Goal: Register for event/course

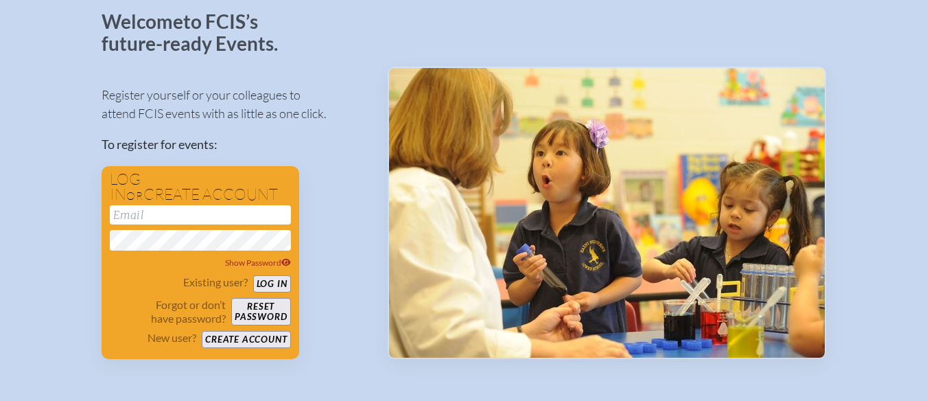
scroll to position [82, 7]
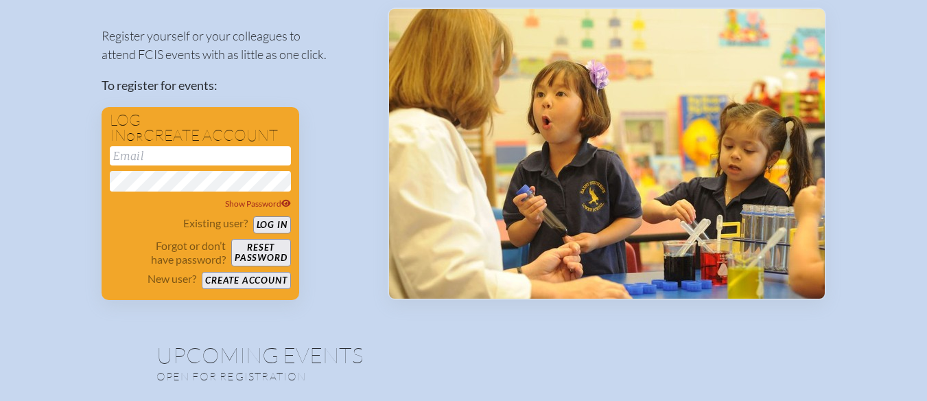
scroll to position [143, 10]
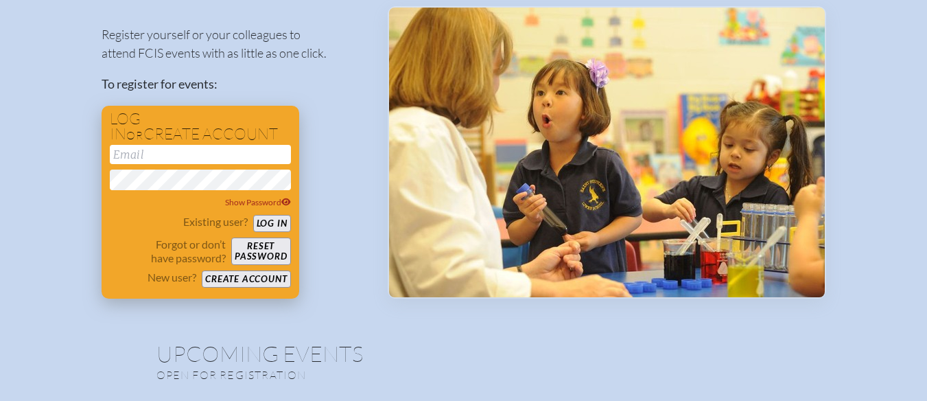
click at [114, 156] on input "email" at bounding box center [200, 154] width 181 height 19
type input "krotella@saintmarks.com"
click at [262, 222] on button "Log in" at bounding box center [272, 223] width 38 height 17
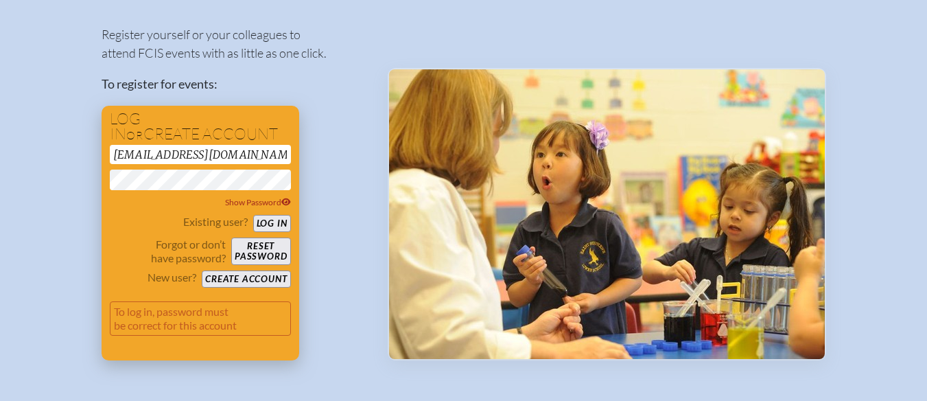
scroll to position [204, 10]
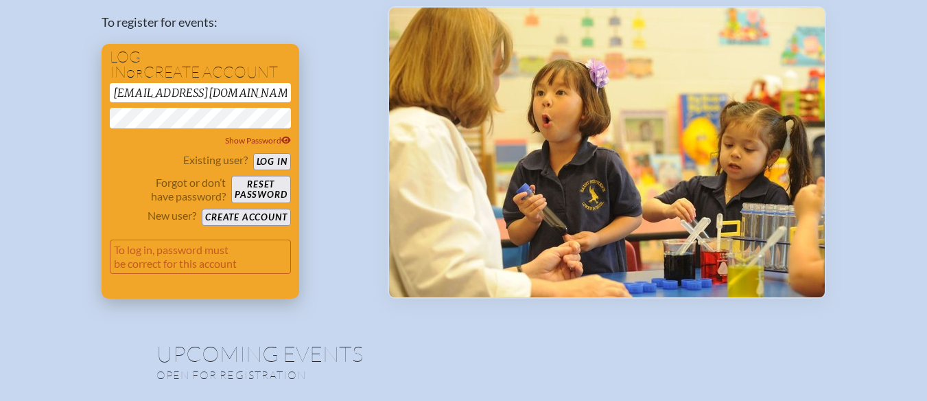
click at [259, 164] on button "Log in" at bounding box center [272, 161] width 38 height 17
click at [259, 161] on button "Log in" at bounding box center [272, 161] width 38 height 17
click at [255, 186] on button "Reset password" at bounding box center [260, 189] width 59 height 27
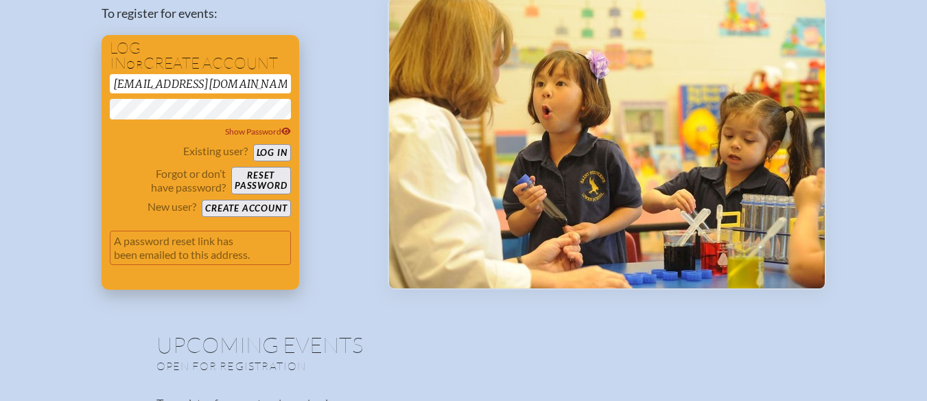
scroll to position [213, 5]
click at [236, 133] on span "Show Password" at bounding box center [258, 131] width 66 height 10
click at [126, 150] on div "Existing user? Log in" at bounding box center [200, 152] width 181 height 17
click at [227, 205] on button "Create account" at bounding box center [246, 208] width 89 height 17
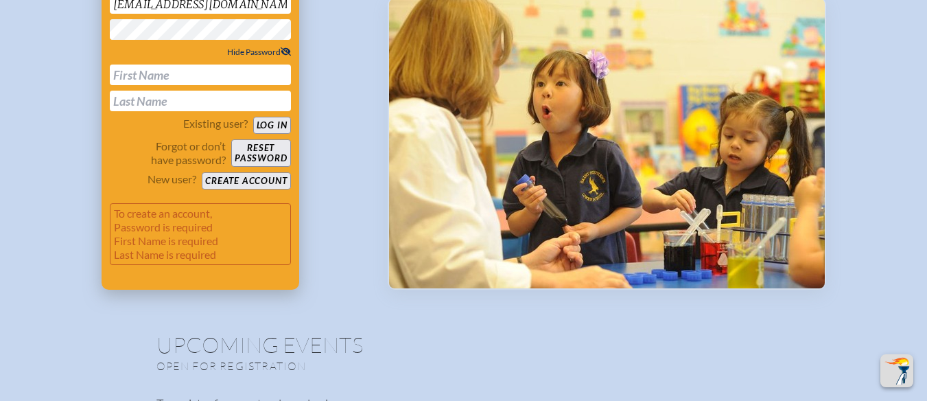
scroll to position [293, 10]
click at [119, 79] on input "text" at bounding box center [200, 75] width 181 height 21
type input "[PERSON_NAME]"
click at [117, 97] on input "O Rotella" at bounding box center [200, 101] width 181 height 21
type input "[PERSON_NAME]"
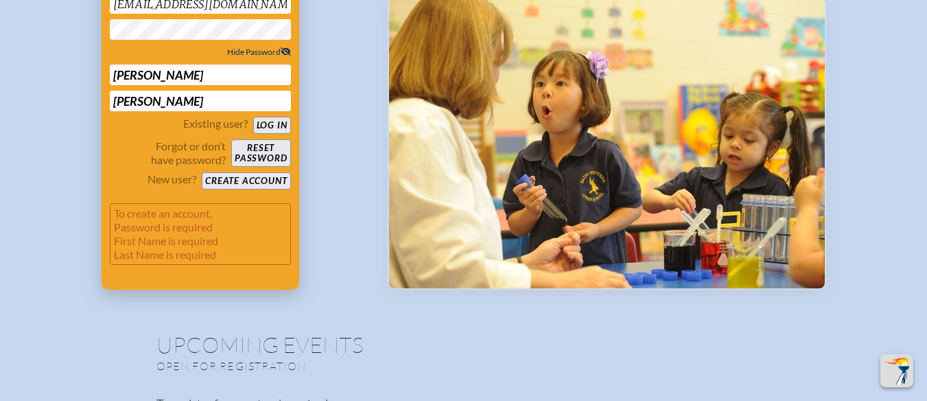
click at [239, 178] on button "Create account" at bounding box center [246, 180] width 89 height 17
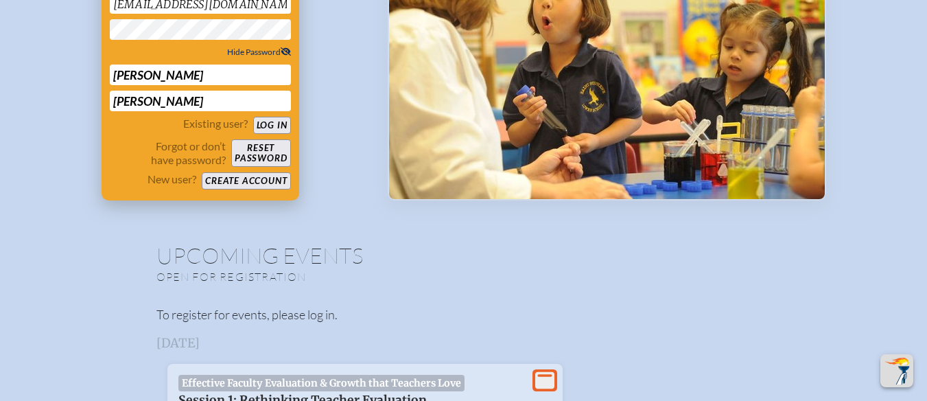
scroll to position [266, 10]
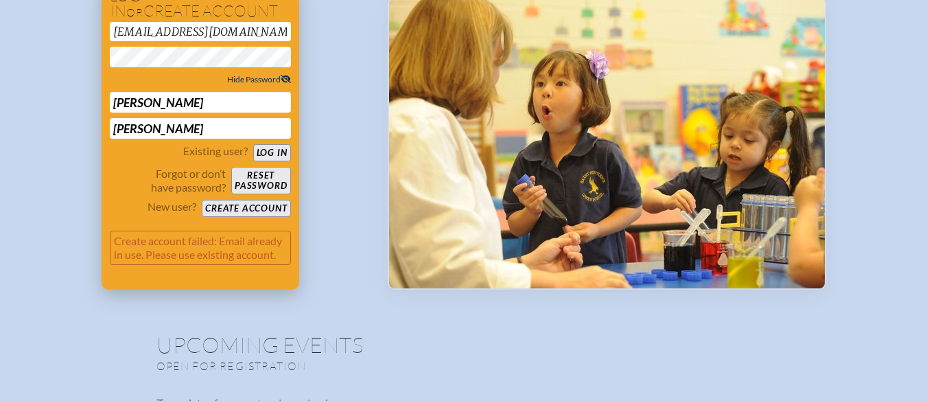
click at [235, 204] on button "Create account" at bounding box center [246, 208] width 89 height 17
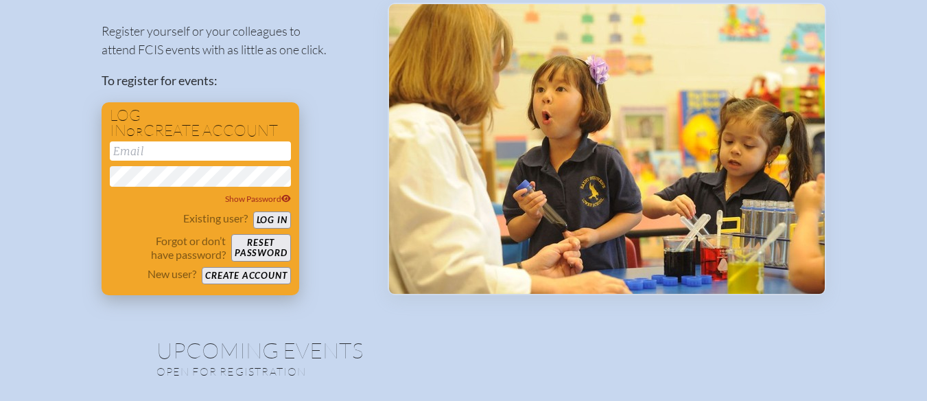
scroll to position [147, 0]
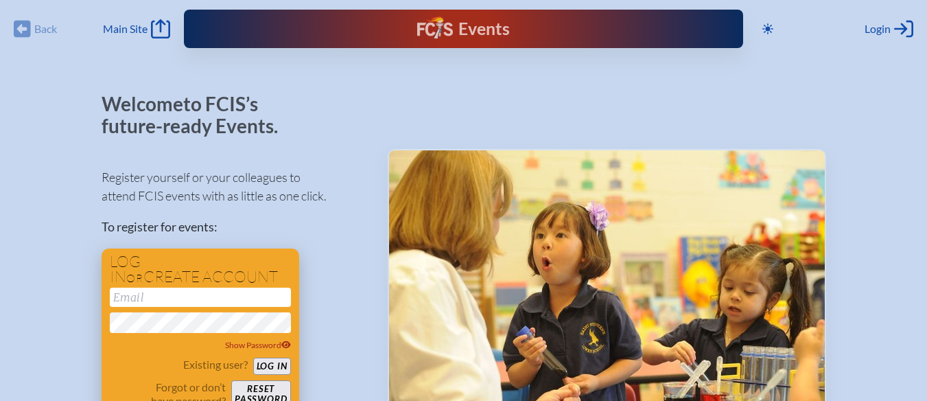
click at [135, 299] on input "email" at bounding box center [200, 297] width 181 height 19
type input "krotella@saintmarks.com"
click at [351, 341] on div "Register yourself or your colleagues to attend FCIS events with as little as on…" at bounding box center [234, 298] width 264 height 285
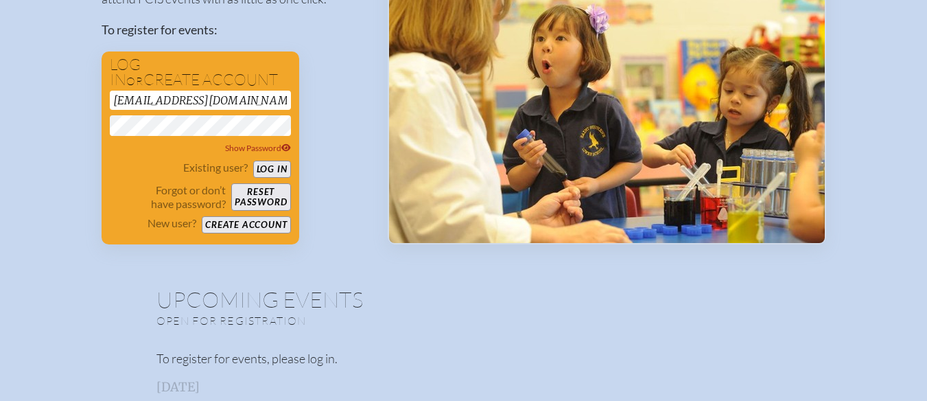
scroll to position [198, 3]
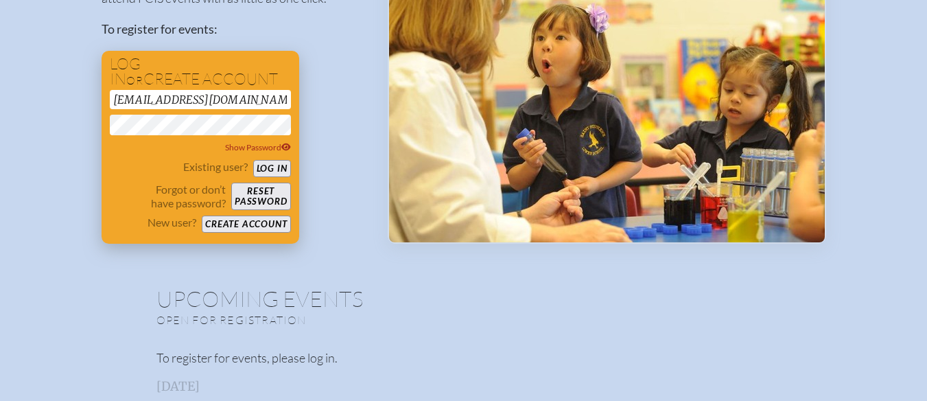
click at [244, 224] on button "Create account" at bounding box center [246, 223] width 89 height 17
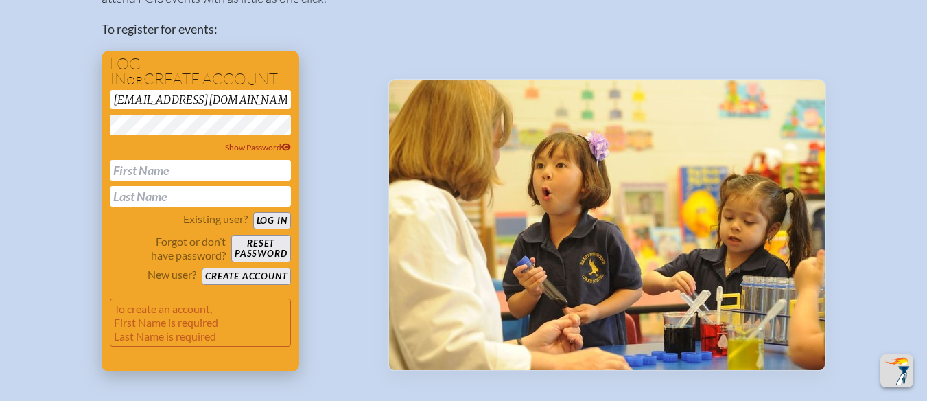
scroll to position [325, 3]
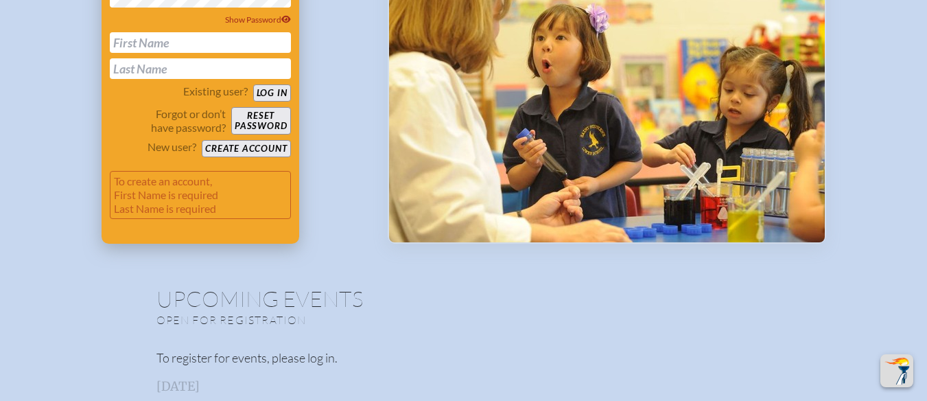
click at [167, 43] on input "text" at bounding box center [200, 42] width 181 height 21
type input "Kathleen"
click at [121, 65] on input "O Rotella" at bounding box center [200, 68] width 181 height 21
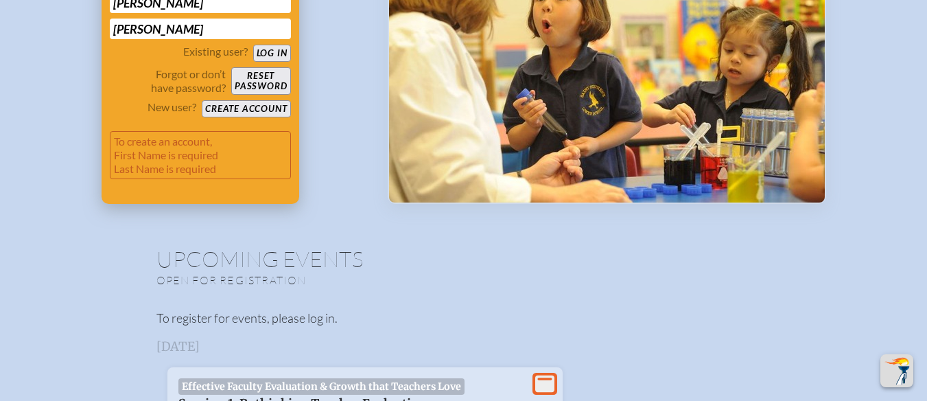
scroll to position [366, 7]
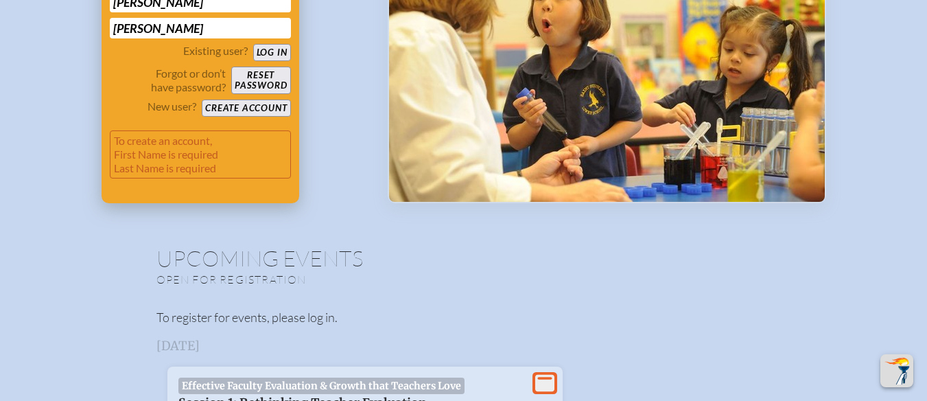
type input "Rotella"
click at [239, 112] on button "Create account" at bounding box center [246, 108] width 89 height 17
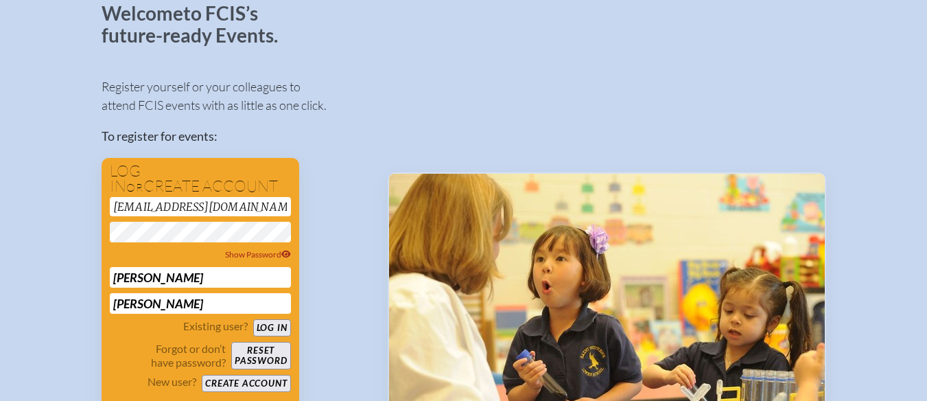
scroll to position [124, 10]
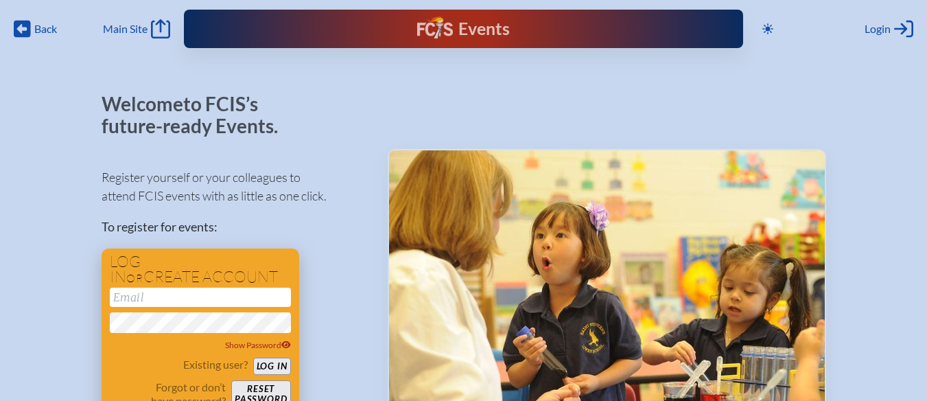
click at [147, 292] on input "email" at bounding box center [200, 297] width 181 height 19
type input "[EMAIL_ADDRESS][DOMAIN_NAME]"
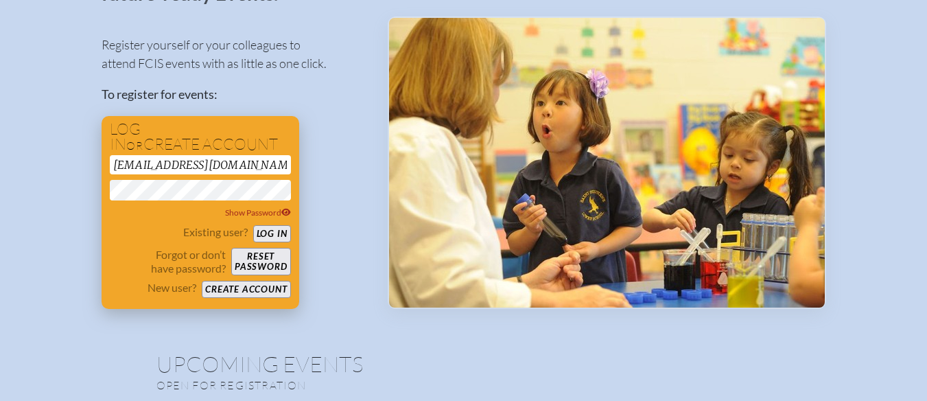
scroll to position [133, 10]
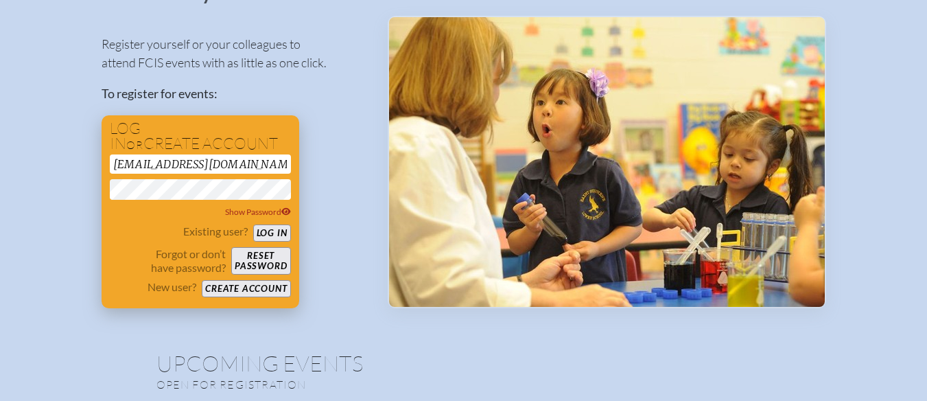
click at [260, 231] on button "Log in" at bounding box center [272, 232] width 38 height 17
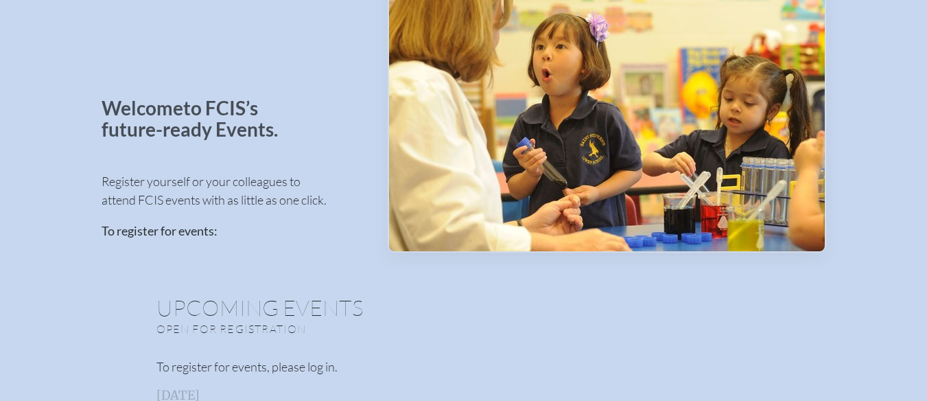
scroll to position [78, 10]
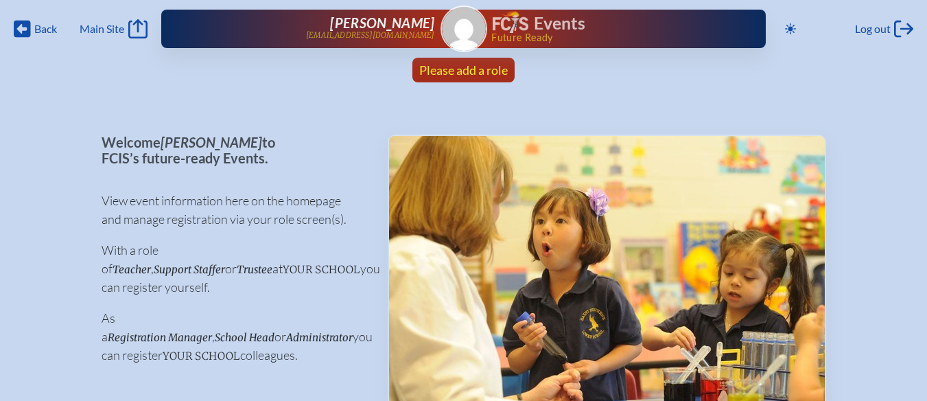
click at [458, 63] on span "Please add a role" at bounding box center [463, 69] width 89 height 15
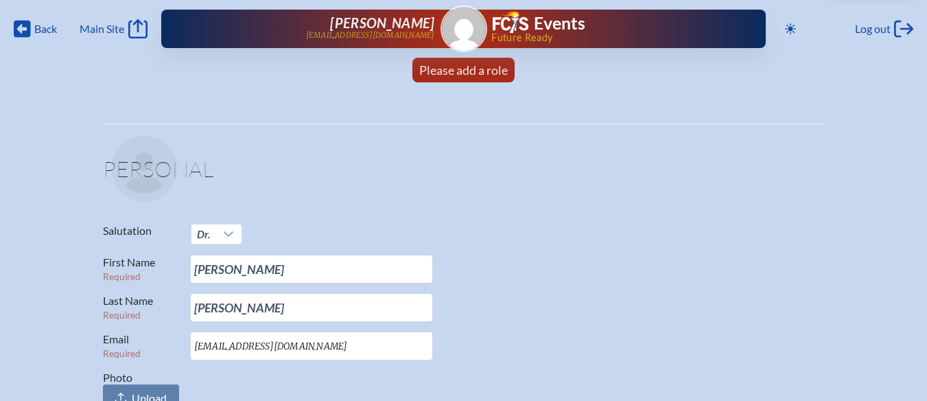
scroll to position [22, 0]
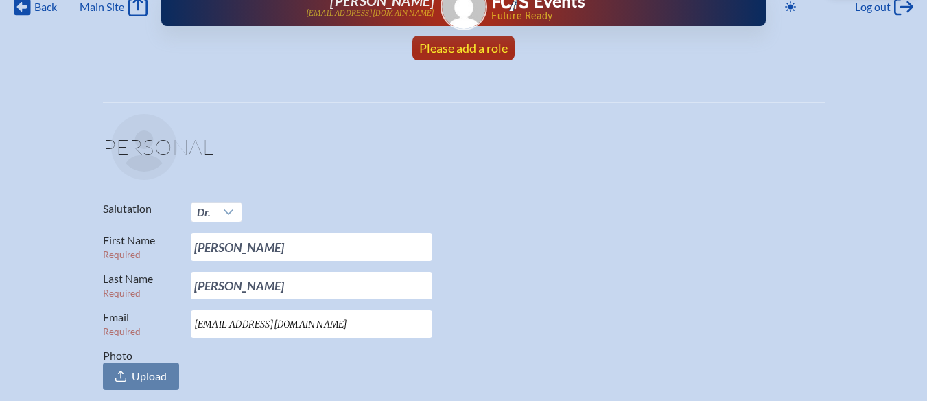
click at [452, 43] on span "Please add a role" at bounding box center [463, 47] width 89 height 15
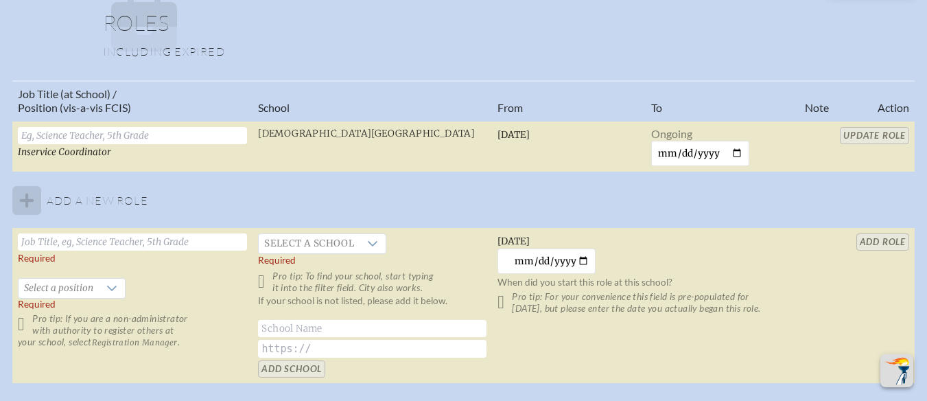
scroll to position [826, 10]
click at [186, 243] on input "text" at bounding box center [132, 241] width 229 height 17
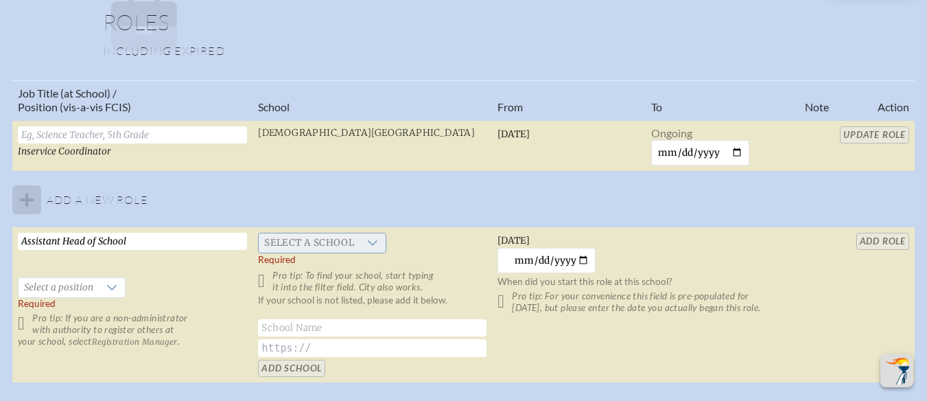
type input "Assistant Head of School"
click at [367, 244] on icon at bounding box center [372, 242] width 11 height 11
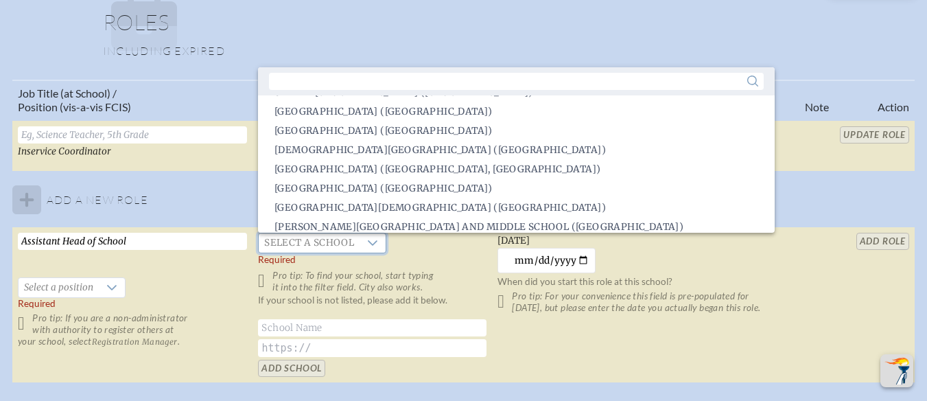
scroll to position [2151, 0]
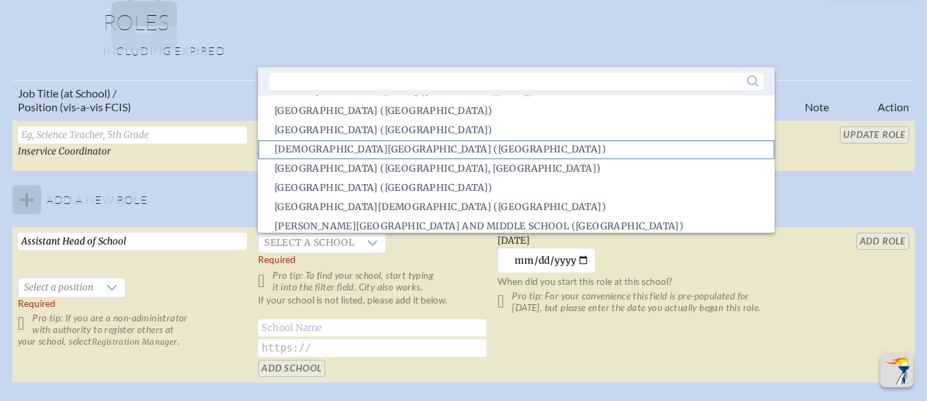
click at [349, 155] on span "Saint Mark’s Episcopal School (Fort Lauderdale)" at bounding box center [439, 150] width 331 height 14
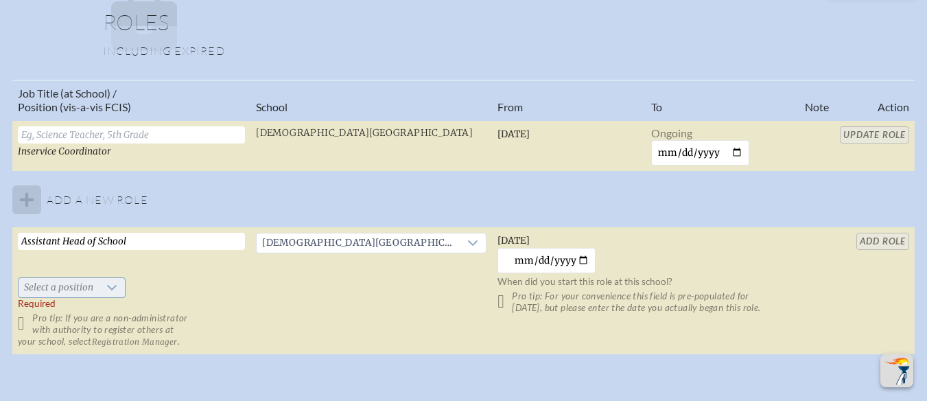
click at [106, 288] on icon at bounding box center [111, 287] width 11 height 11
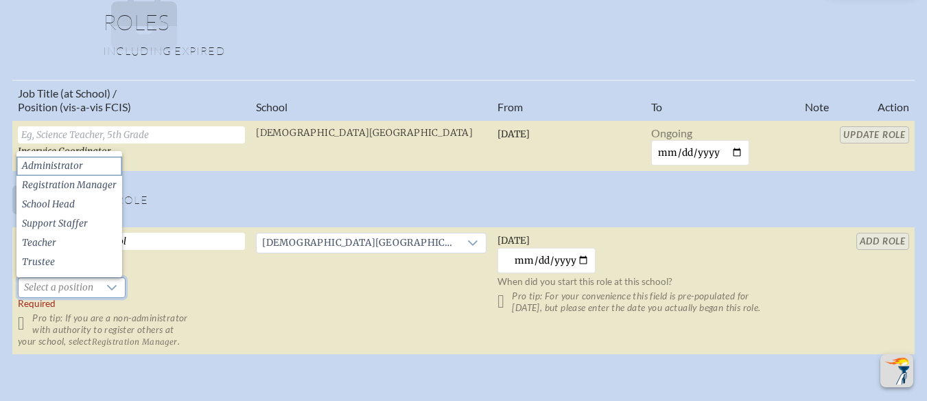
click at [71, 162] on span "Administrator" at bounding box center [52, 166] width 61 height 14
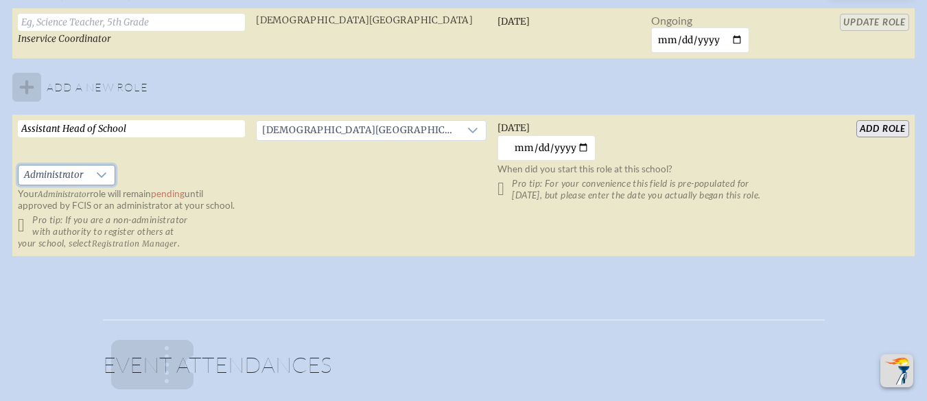
scroll to position [939, 5]
click at [876, 130] on input "add Role" at bounding box center [882, 127] width 53 height 17
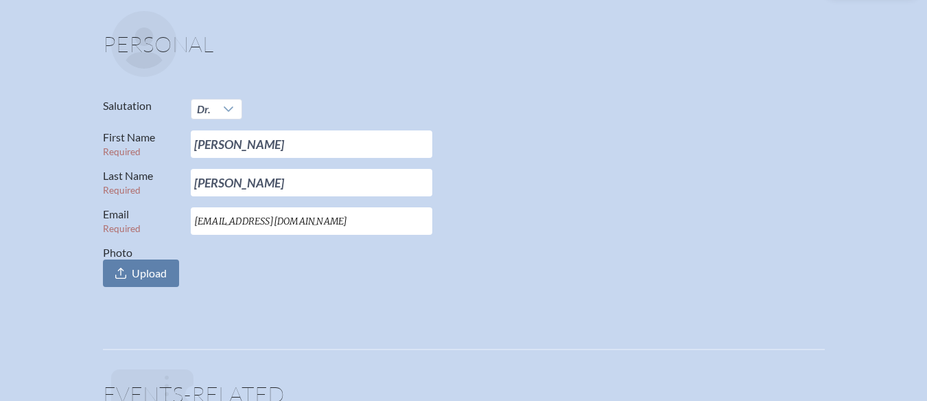
scroll to position [124, 6]
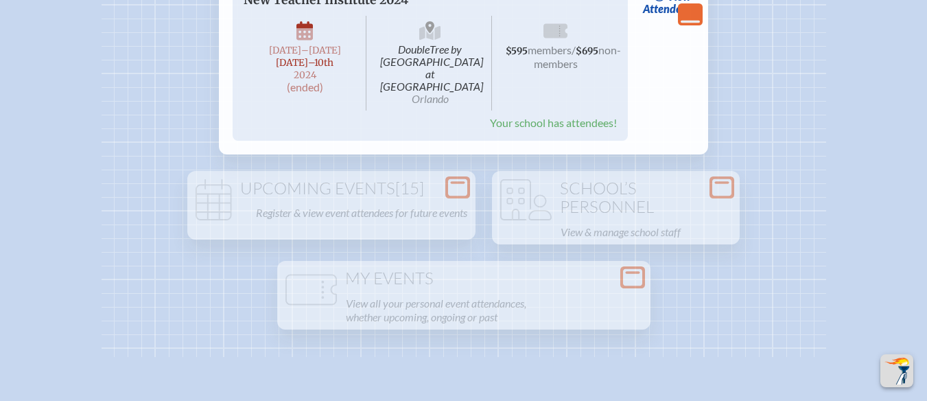
scroll to position [969, 5]
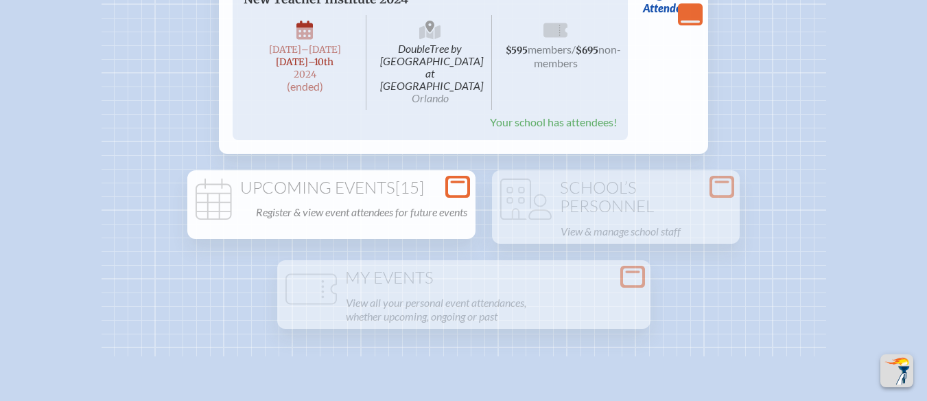
click at [347, 178] on div "Upcoming Events [15] Register & view event attendees for future events" at bounding box center [331, 200] width 283 height 44
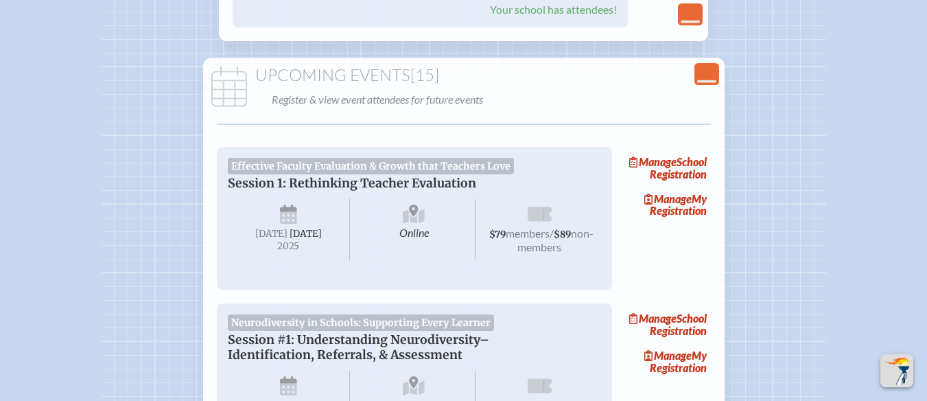
scroll to position [1095, 10]
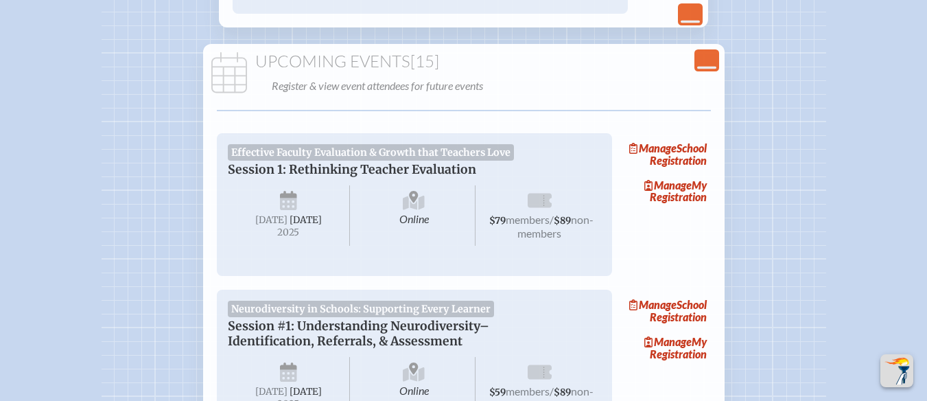
click at [290, 214] on span "[DATE]" at bounding box center [306, 220] width 32 height 12
click at [290, 185] on span "Tuesday , September 16th , 2025" at bounding box center [289, 215] width 123 height 60
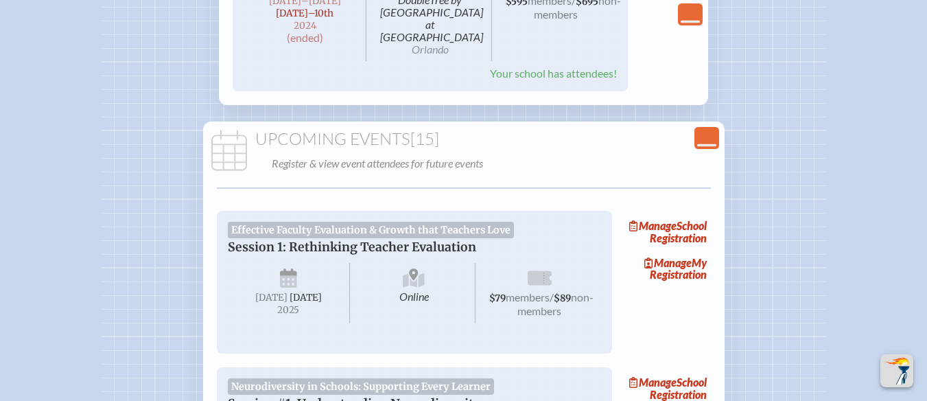
scroll to position [1018, 10]
click at [277, 291] on span "[DATE]" at bounding box center [271, 297] width 32 height 12
click at [670, 215] on link "Manage School Registration" at bounding box center [667, 231] width 88 height 32
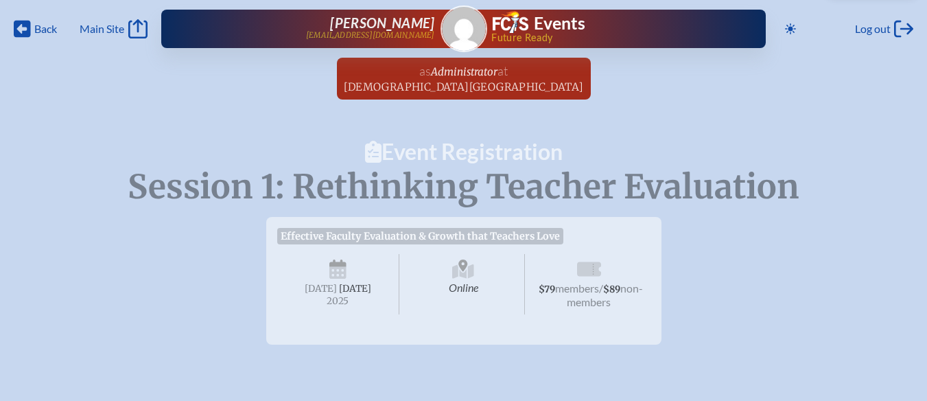
click at [345, 279] on icon at bounding box center [337, 270] width 17 height 22
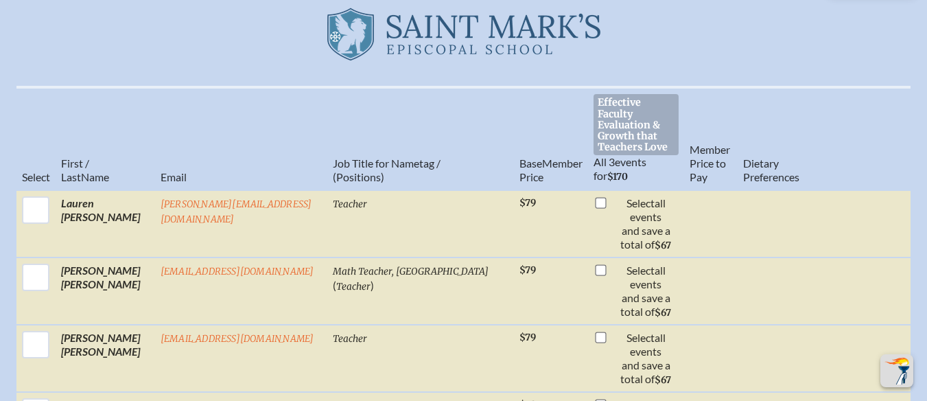
scroll to position [397, 2]
click at [417, 128] on th "Job Title for Nametag / (Positions)" at bounding box center [420, 139] width 187 height 103
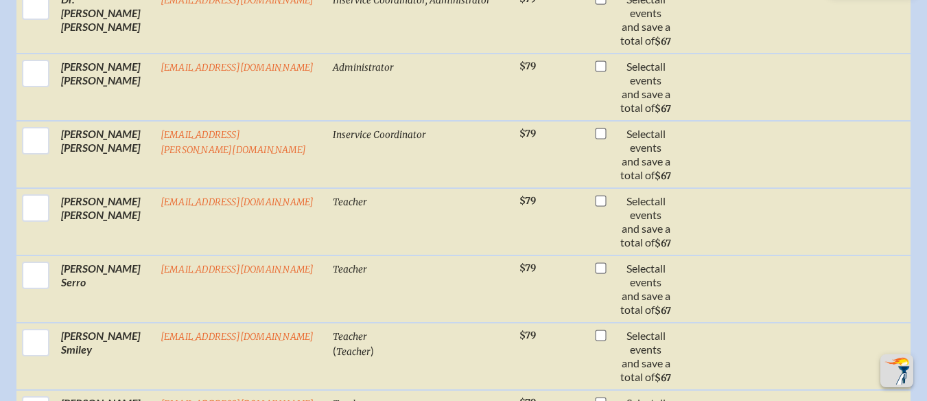
scroll to position [2820, 9]
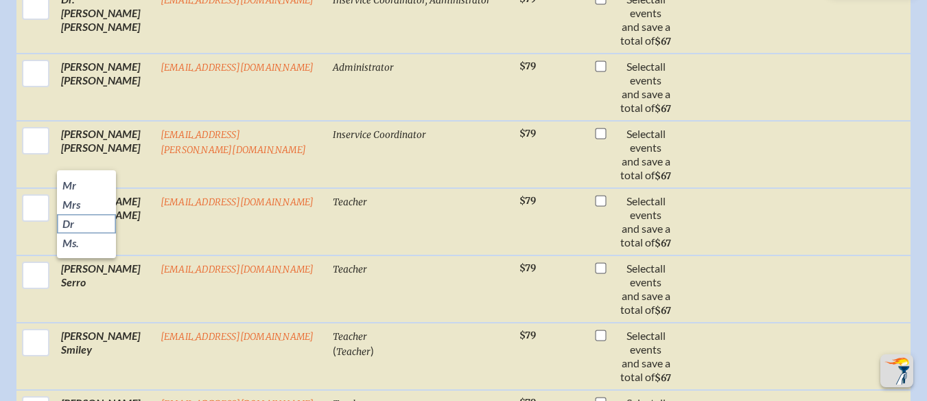
click at [73, 216] on li "Dr" at bounding box center [86, 223] width 59 height 19
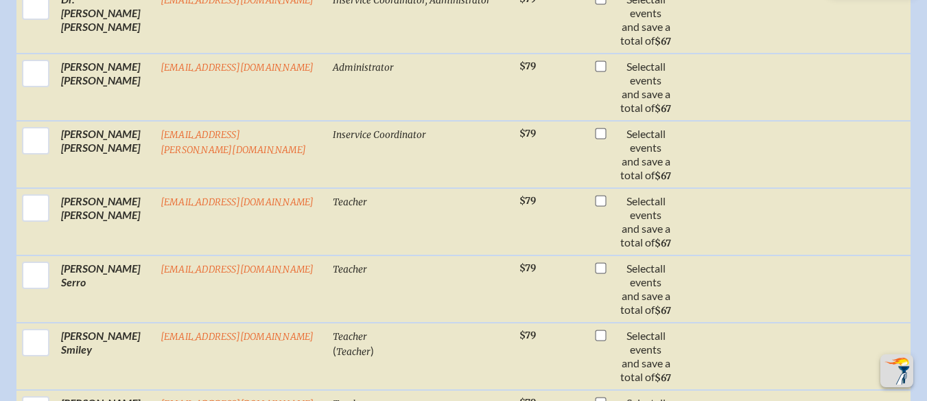
type input "[PERSON_NAME]"
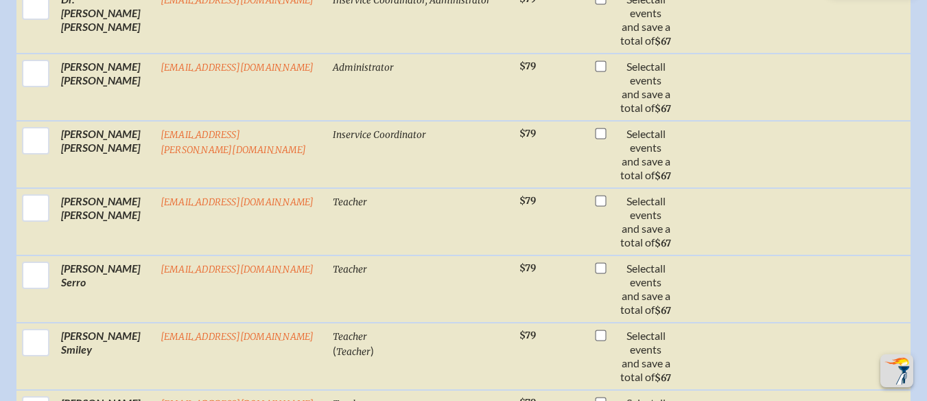
type input "[EMAIL_ADDRESS][DOMAIN_NAME]"
type input "Assistant Head of School"
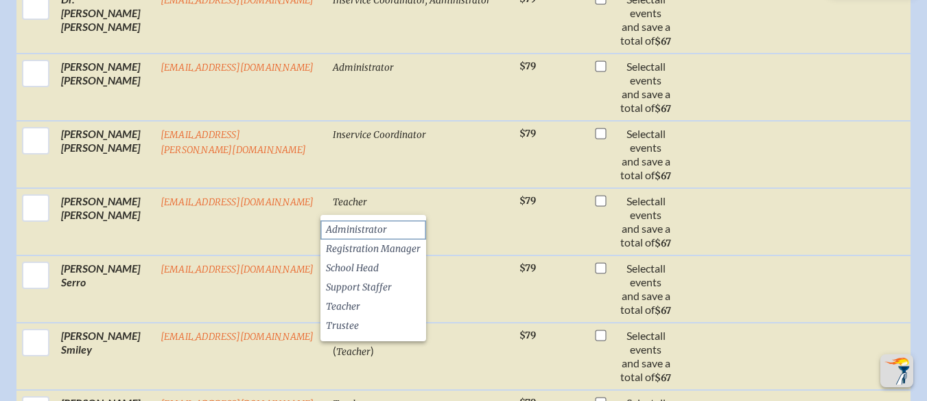
click at [367, 228] on span "Administrator" at bounding box center [356, 230] width 61 height 14
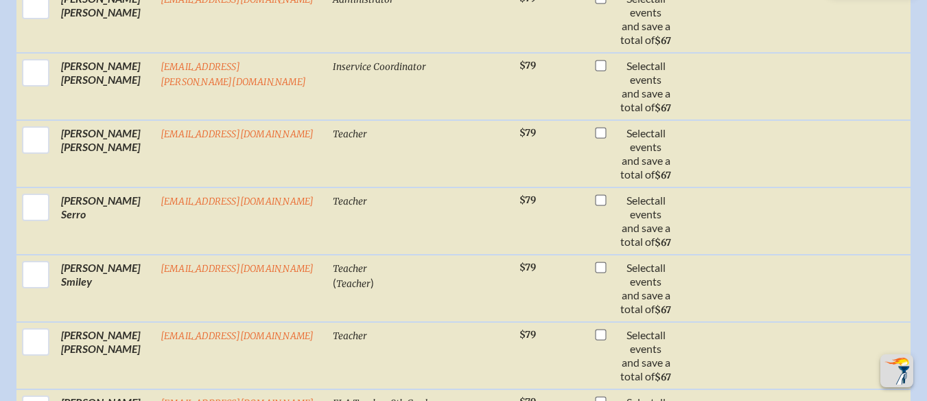
scroll to position [2889, 9]
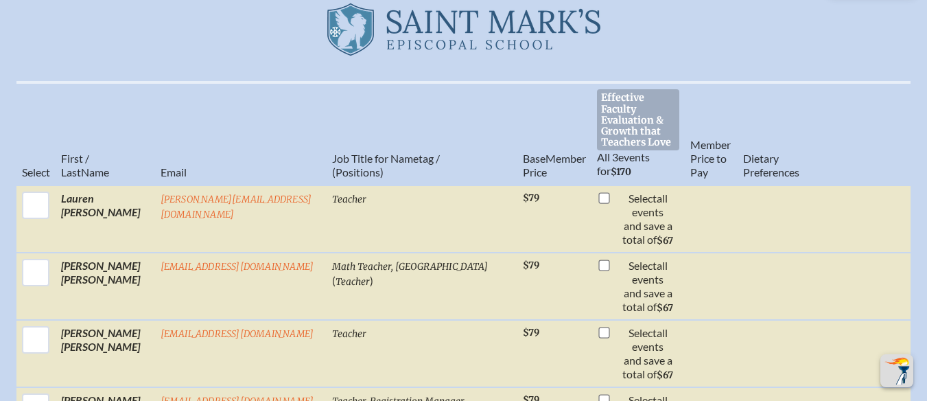
scroll to position [401, 0]
click at [620, 130] on span "Effective Faculty Evaluation & Growth that Teachers Love" at bounding box center [638, 120] width 82 height 61
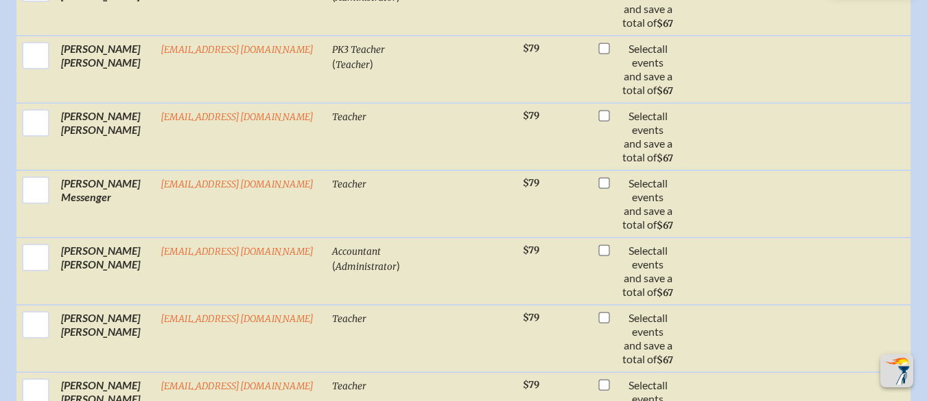
scroll to position [2301, 10]
checkbox input "true"
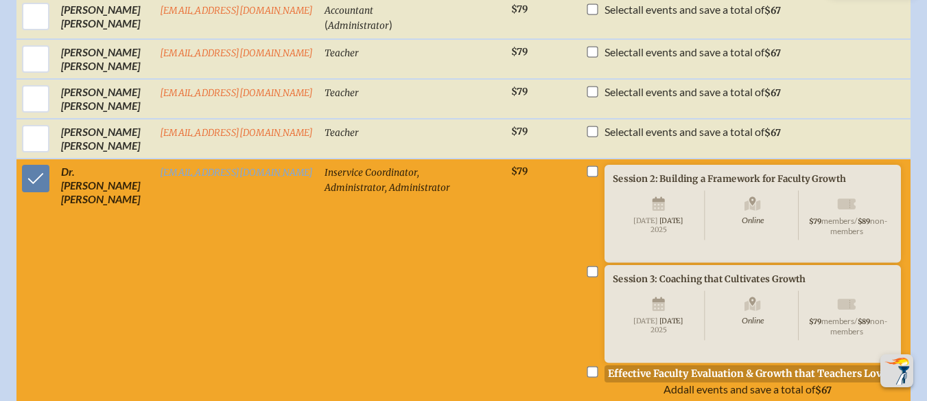
scroll to position [1715, 10]
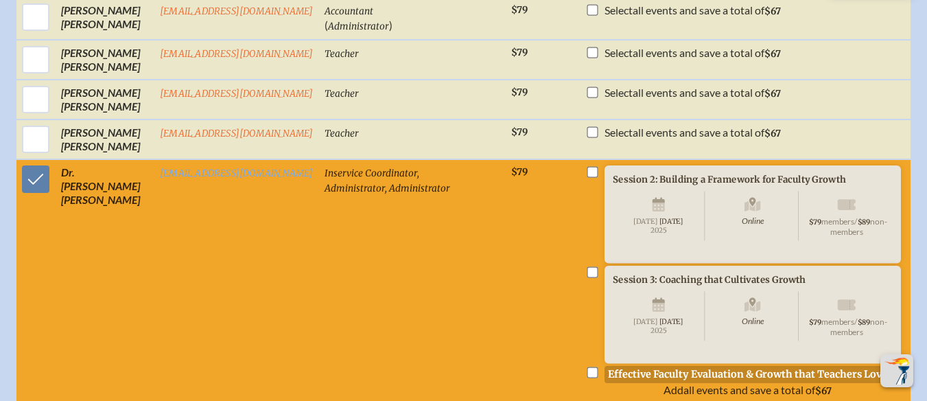
click at [511, 199] on td "$79" at bounding box center [543, 280] width 74 height 243
click at [613, 221] on span "Tuesday , September 30th , 2025" at bounding box center [659, 215] width 92 height 49
click at [587, 175] on input "checkbox" at bounding box center [592, 172] width 11 height 11
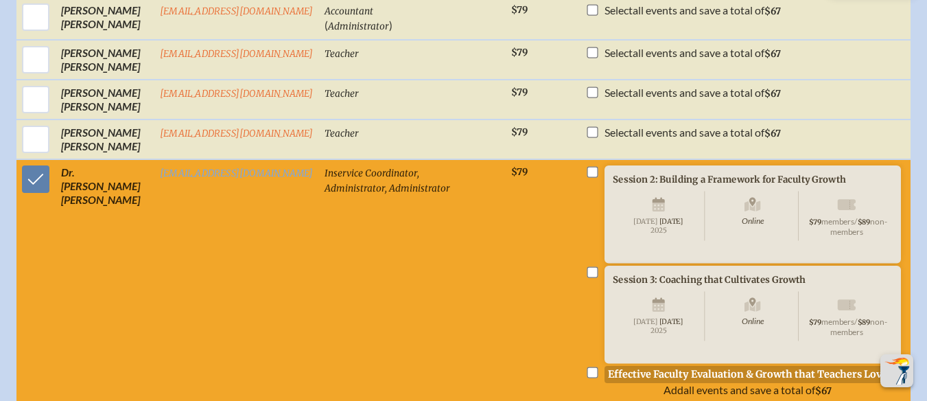
checkbox input "true"
click at [915, 212] on td "$158" at bounding box center [940, 280] width 51 height 243
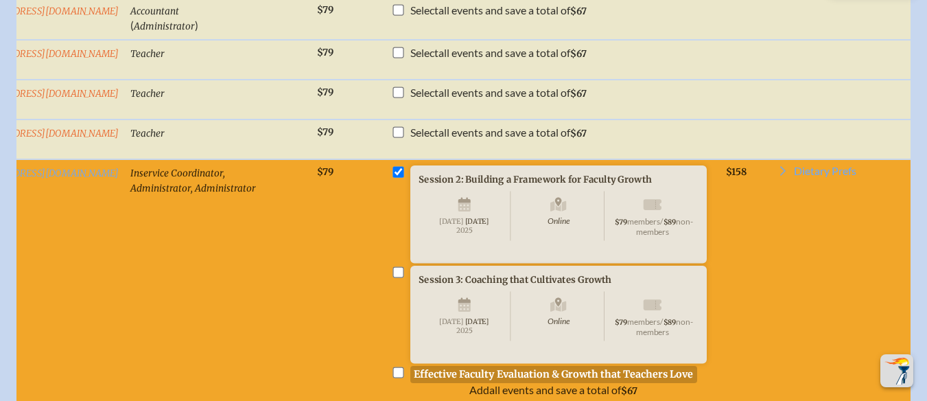
scroll to position [0, 197]
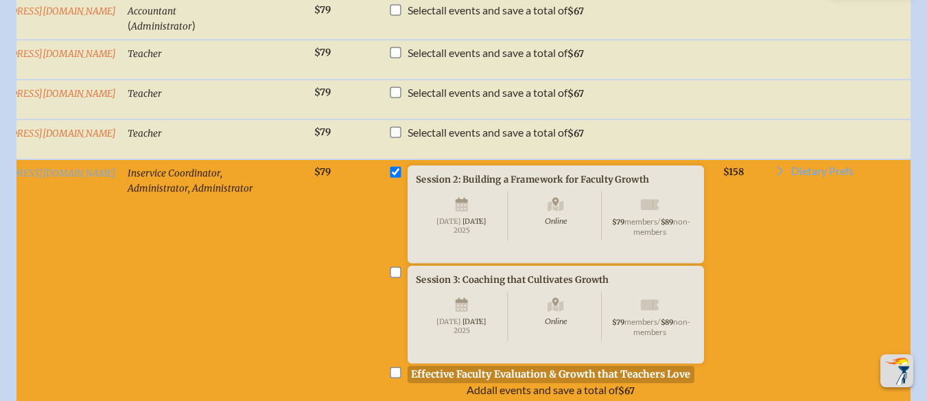
click at [390, 278] on input "checkbox" at bounding box center [395, 272] width 11 height 11
checkbox input "true"
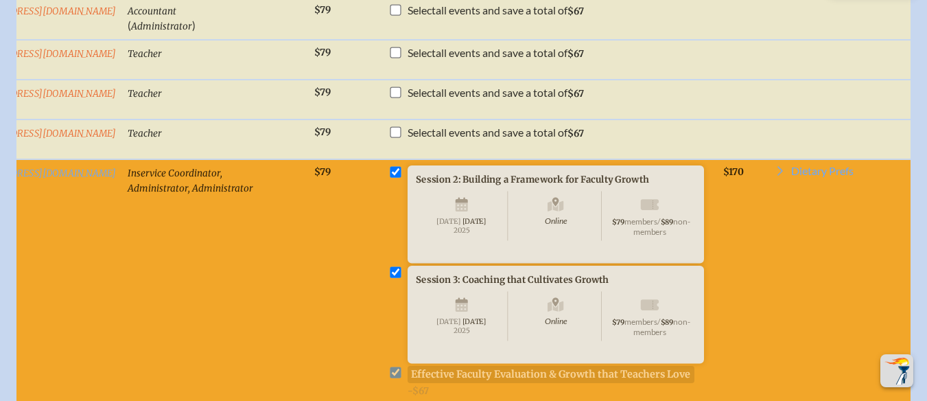
click at [390, 278] on input "checkbox" at bounding box center [395, 272] width 11 height 11
checkbox input "false"
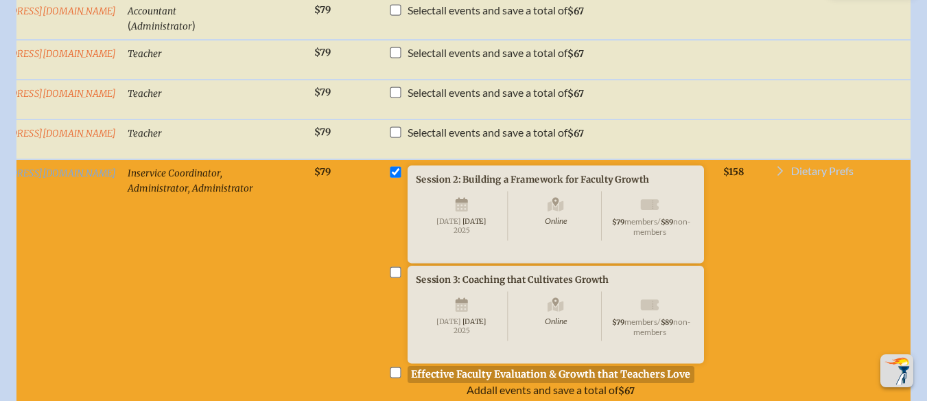
click at [775, 173] on icon at bounding box center [780, 170] width 11 height 11
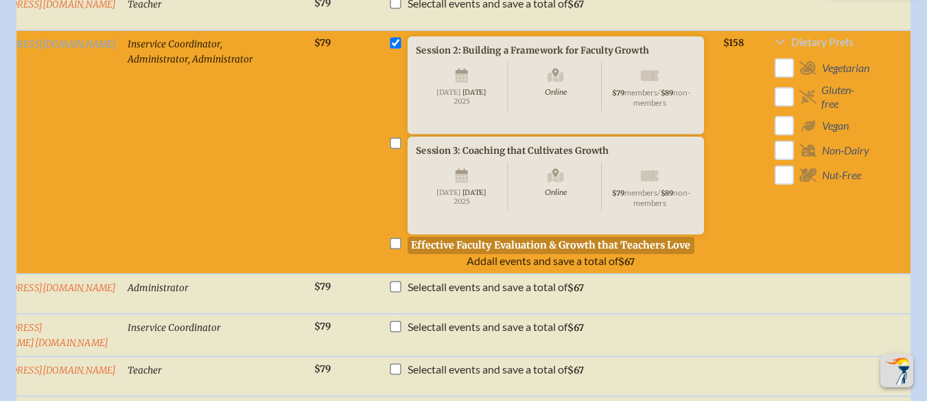
scroll to position [1764, 1]
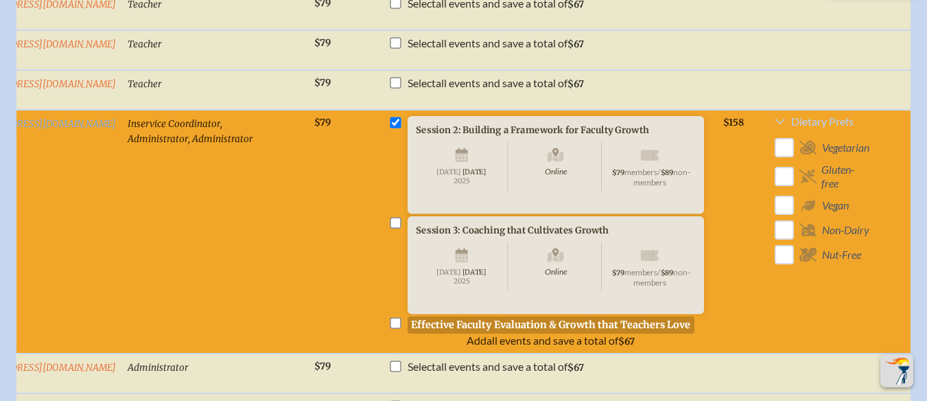
click at [390, 229] on input "checkbox" at bounding box center [395, 223] width 11 height 11
checkbox input "true"
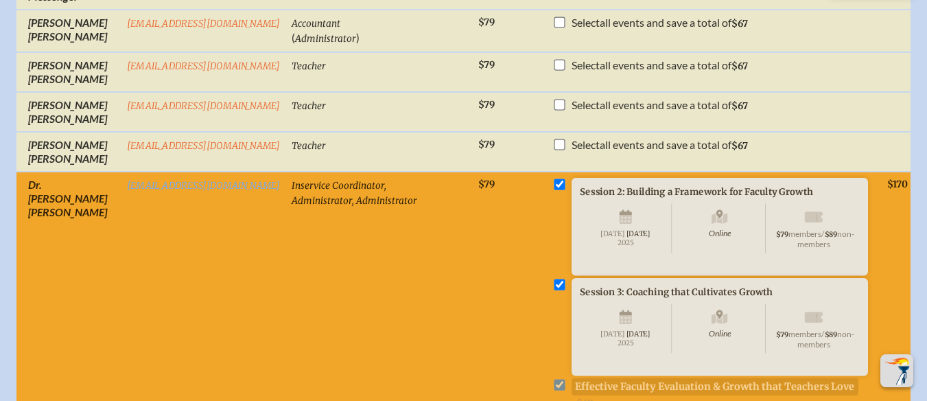
scroll to position [0, 34]
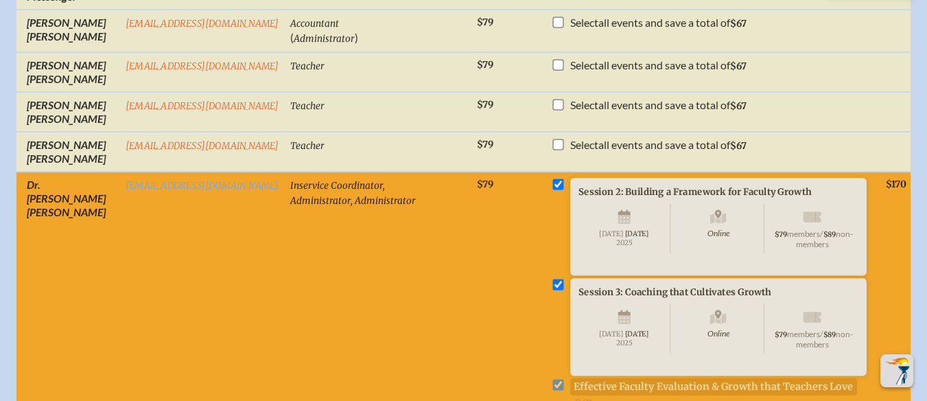
click at [443, 198] on td "Inservice Coordinator, Administrator, Administrator" at bounding box center [378, 294] width 187 height 244
click at [552, 190] on input "checkbox" at bounding box center [557, 184] width 11 height 11
checkbox input "false"
click at [552, 190] on input "checkbox" at bounding box center [557, 184] width 11 height 11
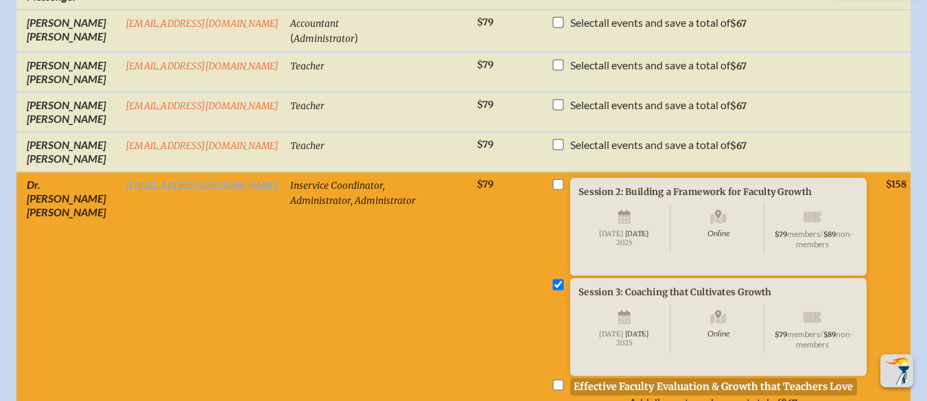
checkbox input "true"
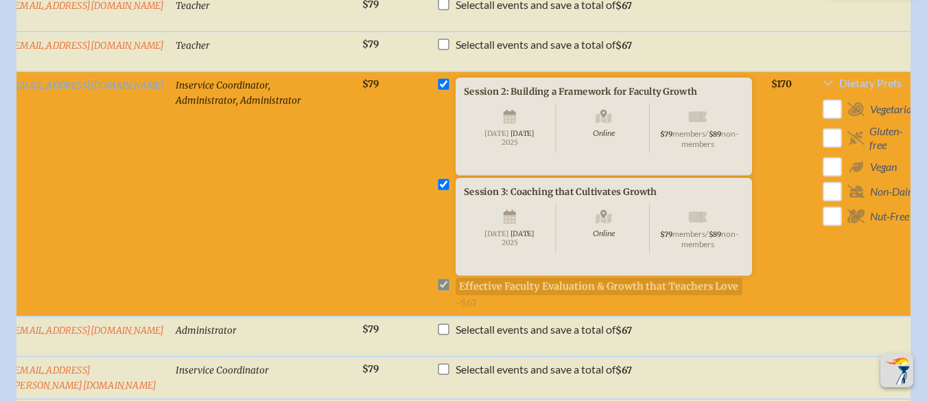
scroll to position [1806, 0]
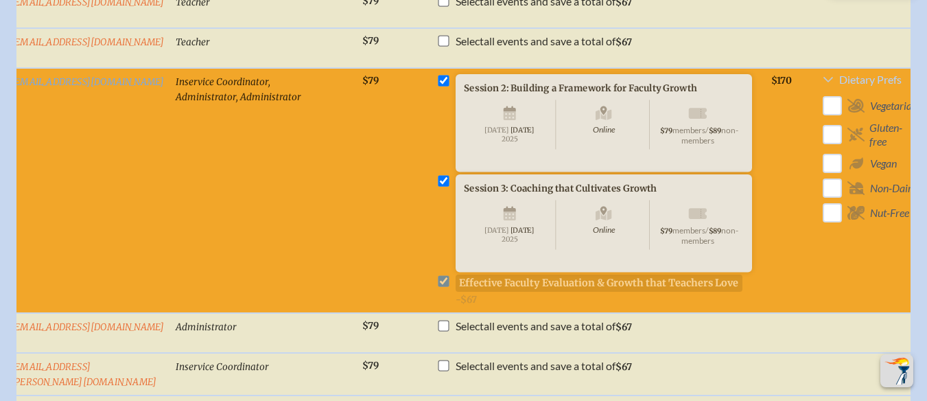
click at [438, 187] on input "checkbox" at bounding box center [443, 181] width 11 height 11
checkbox input "false"
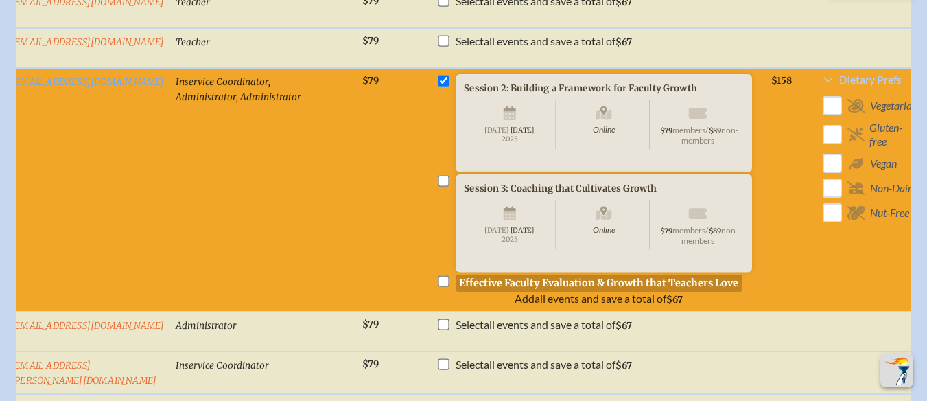
click at [438, 85] on input "checkbox" at bounding box center [443, 80] width 11 height 11
checkbox input "false"
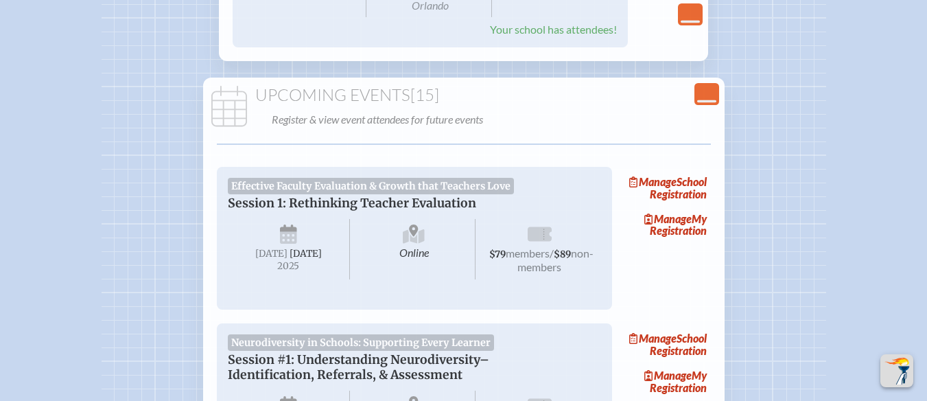
scroll to position [1062, 10]
drag, startPoint x: 282, startPoint y: 200, endPoint x: 251, endPoint y: 193, distance: 31.8
drag, startPoint x: 251, startPoint y: 193, endPoint x: 204, endPoint y: 186, distance: 47.2
drag, startPoint x: 204, startPoint y: 186, endPoint x: 129, endPoint y: 165, distance: 78.4
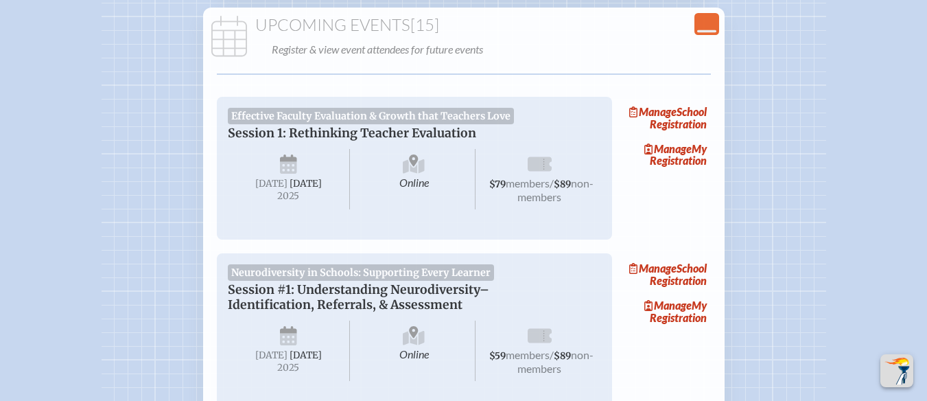
scroll to position [1088, 10]
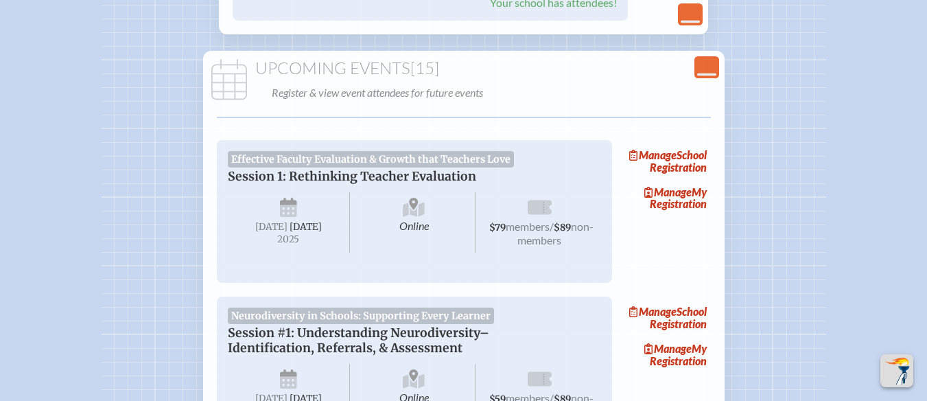
click at [279, 234] on span "2025" at bounding box center [289, 239] width 100 height 10
click at [280, 198] on icon at bounding box center [288, 209] width 17 height 22
click at [280, 205] on icon at bounding box center [288, 211] width 17 height 12
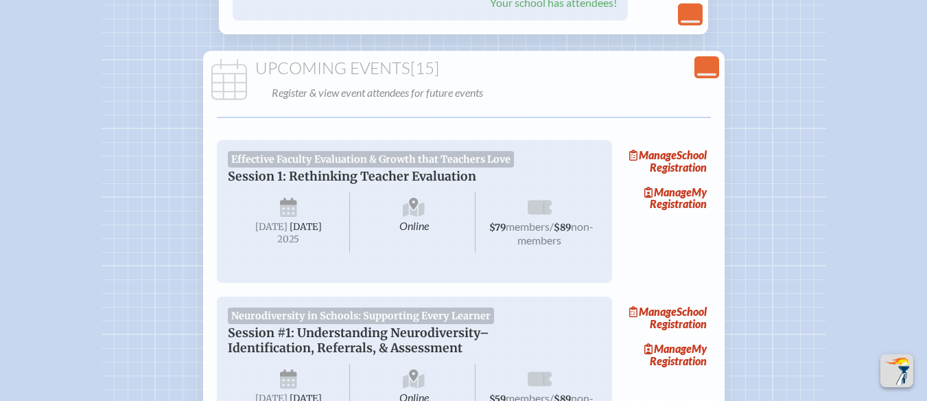
click at [280, 205] on icon at bounding box center [288, 211] width 17 height 12
click at [667, 185] on span "Manage" at bounding box center [667, 191] width 47 height 13
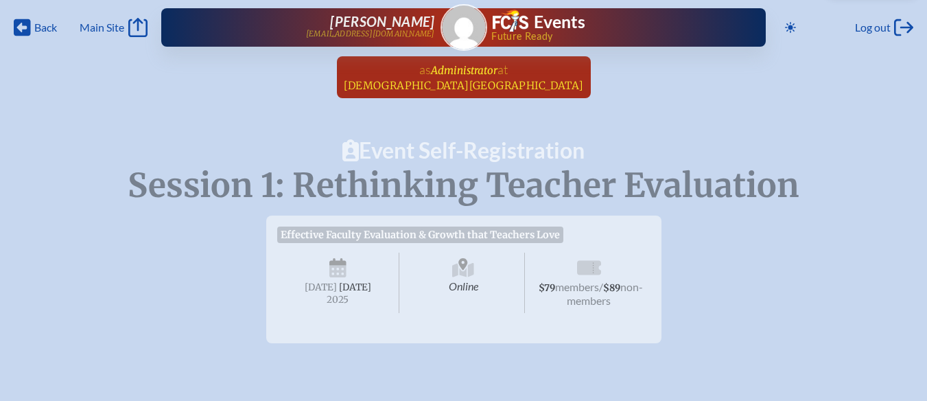
scroll to position [10, 10]
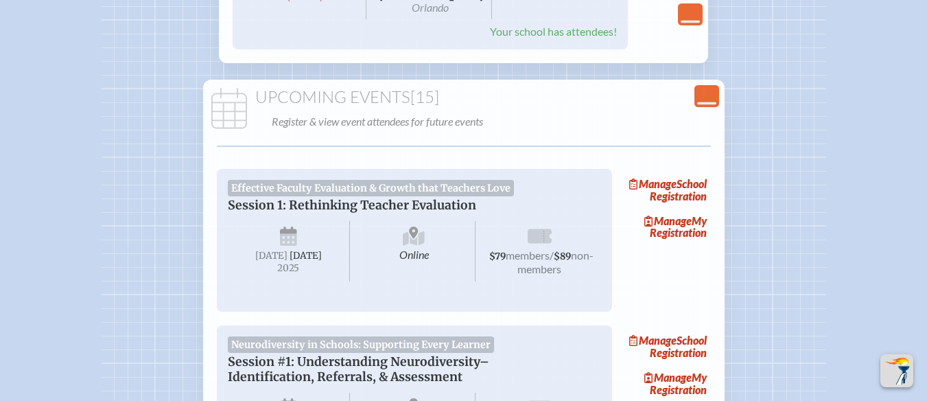
scroll to position [1059, 9]
click at [280, 235] on icon at bounding box center [288, 241] width 17 height 12
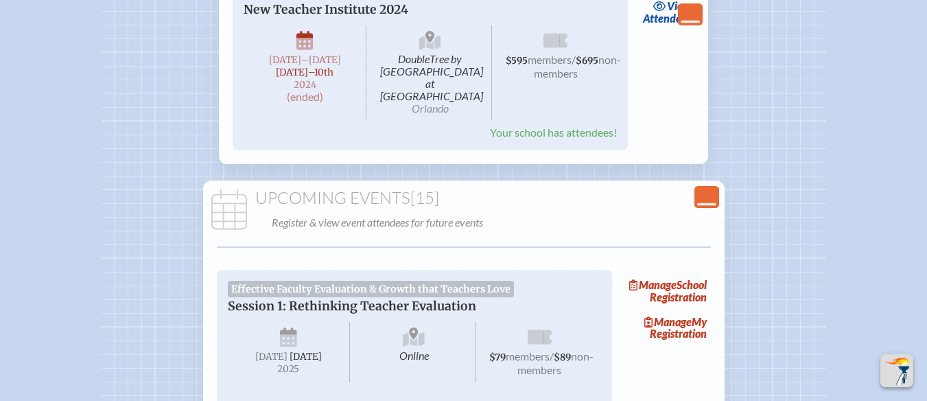
scroll to position [1001, 0]
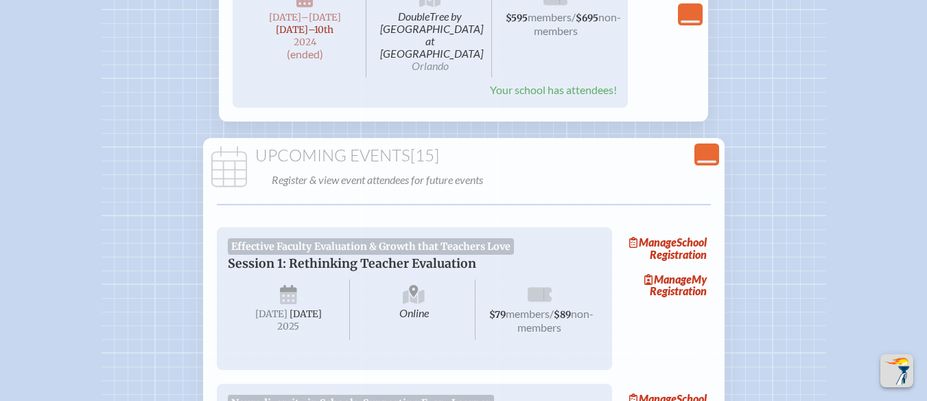
click at [290, 285] on icon at bounding box center [288, 289] width 17 height 8
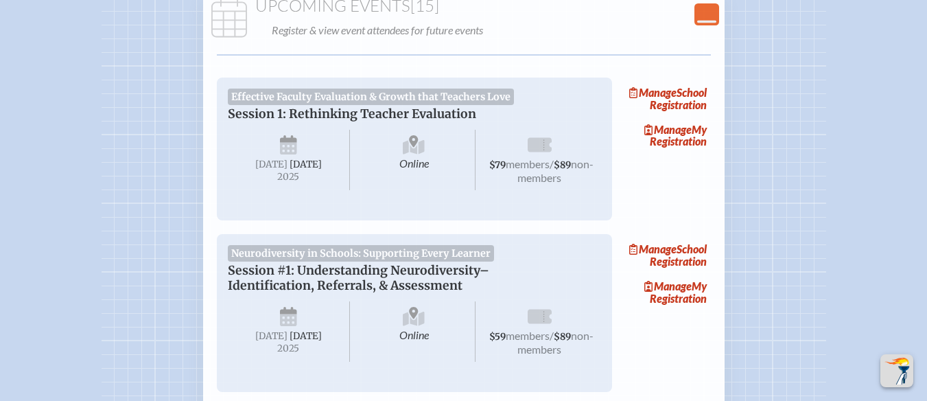
scroll to position [1145, 10]
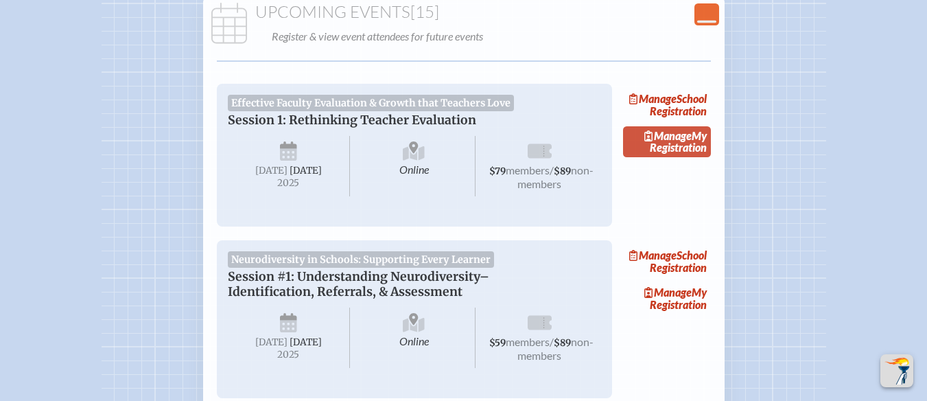
click at [667, 129] on span "Manage" at bounding box center [667, 135] width 47 height 13
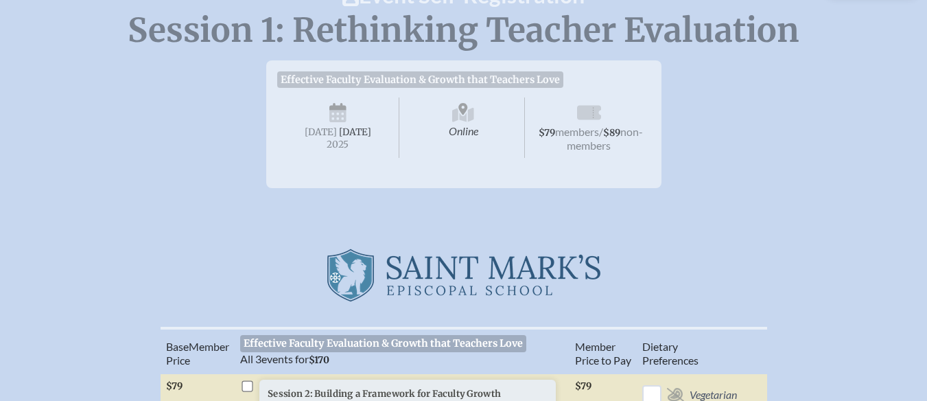
scroll to position [156, 0]
click at [339, 139] on span "[DATE]" at bounding box center [355, 133] width 32 height 12
click at [349, 139] on span "[DATE]" at bounding box center [355, 133] width 32 height 12
click at [342, 120] on icon at bounding box center [337, 115] width 17 height 22
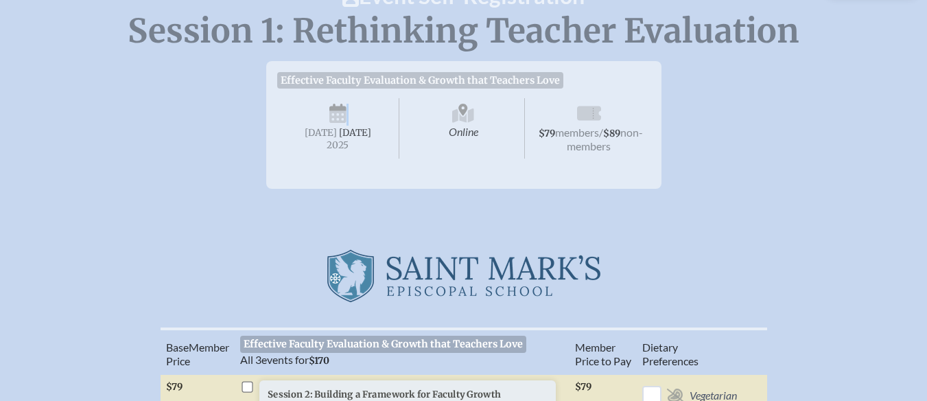
click at [342, 120] on icon at bounding box center [337, 115] width 17 height 22
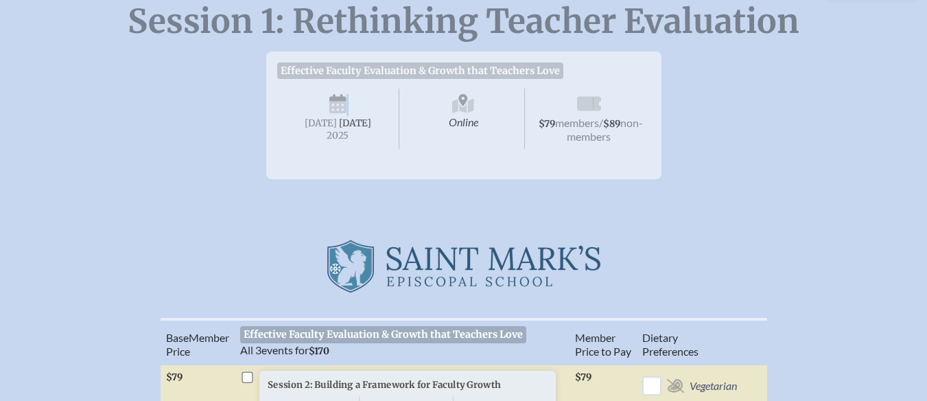
scroll to position [166, 4]
click at [421, 71] on span "Effective Faculty Evaluation & Growth that Teachers Love" at bounding box center [420, 70] width 287 height 16
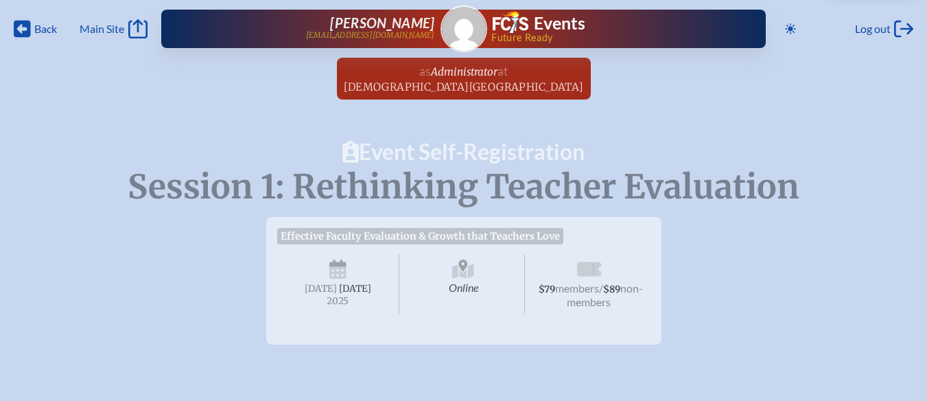
scroll to position [1, 1]
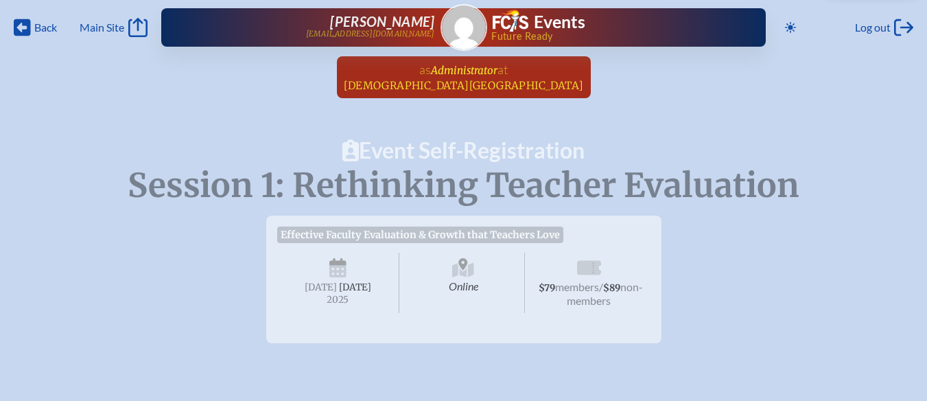
click at [469, 70] on span "Administrator" at bounding box center [464, 70] width 67 height 13
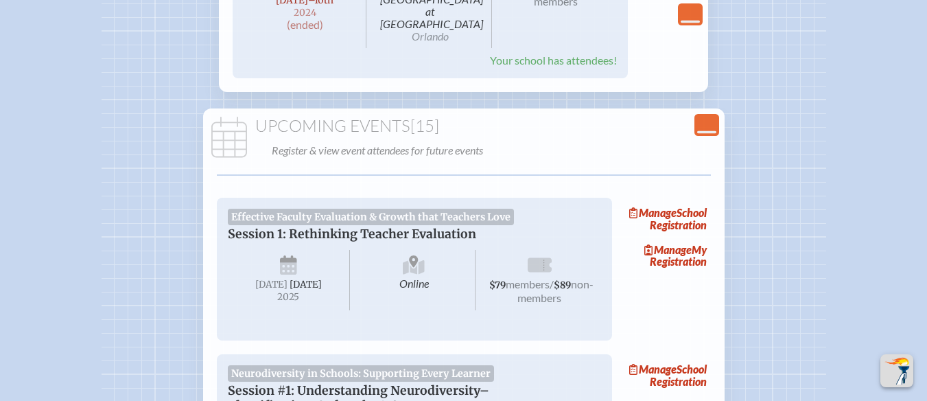
scroll to position [1031, 3]
click at [657, 240] on link "Manage My Registration" at bounding box center [667, 256] width 88 height 32
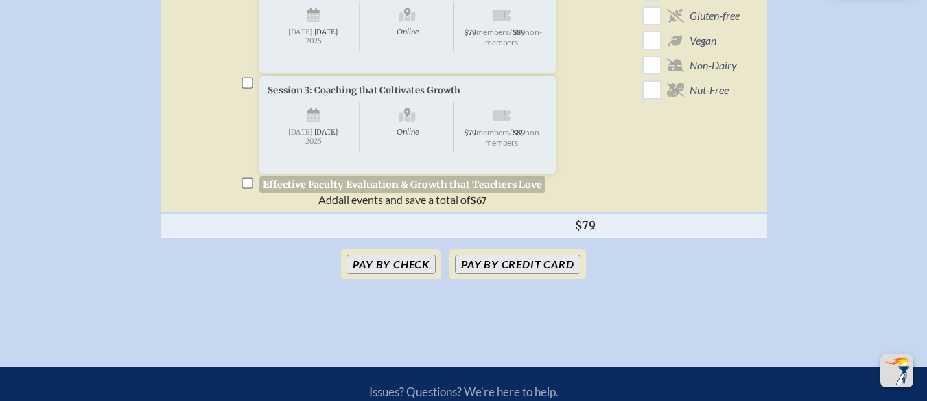
scroll to position [552, 0]
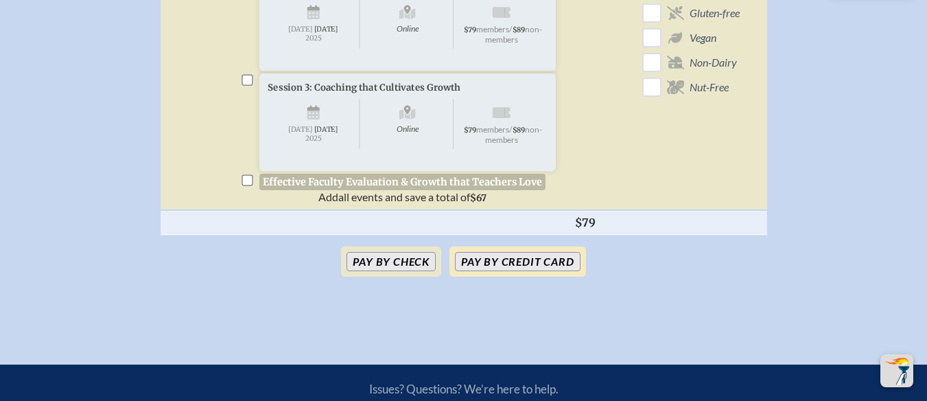
click at [512, 271] on button "Pay by Credit Card" at bounding box center [517, 261] width 125 height 19
